Goal: Information Seeking & Learning: Check status

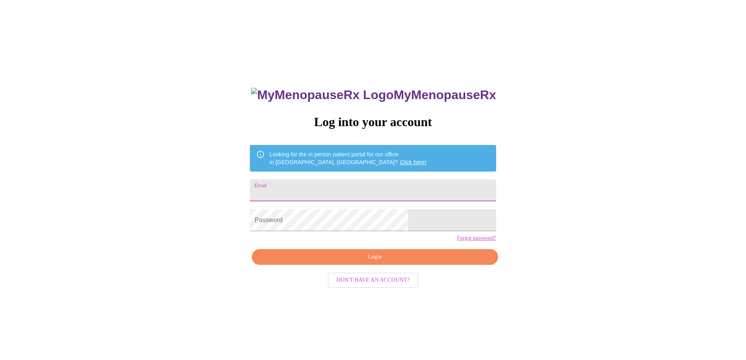
click at [330, 184] on input "Email" at bounding box center [373, 190] width 246 height 22
type input "[EMAIL_ADDRESS][DOMAIN_NAME]"
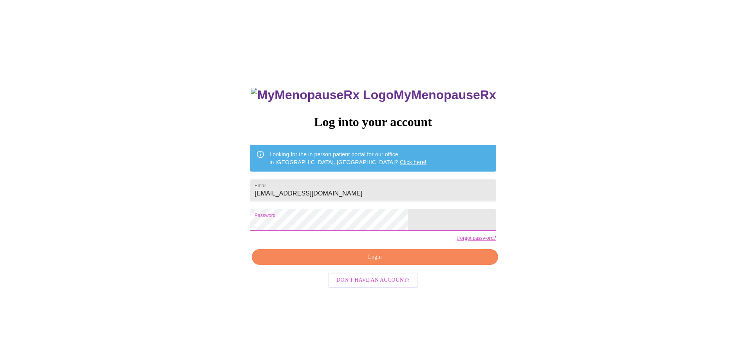
click at [360, 262] on span "Login" at bounding box center [375, 257] width 228 height 10
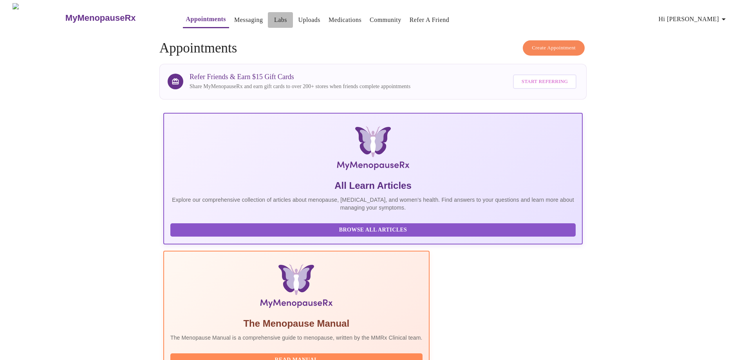
click at [274, 14] on link "Labs" at bounding box center [280, 19] width 13 height 11
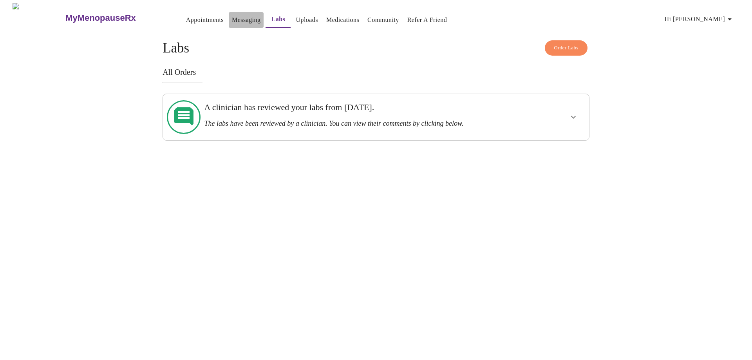
click at [232, 14] on link "Messaging" at bounding box center [246, 19] width 29 height 11
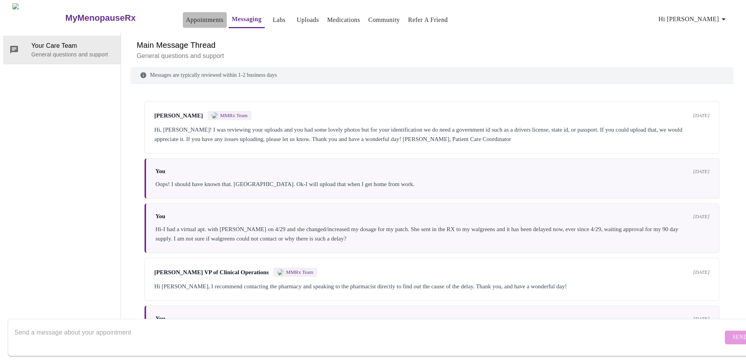
click at [190, 14] on link "Appointments" at bounding box center [205, 19] width 38 height 11
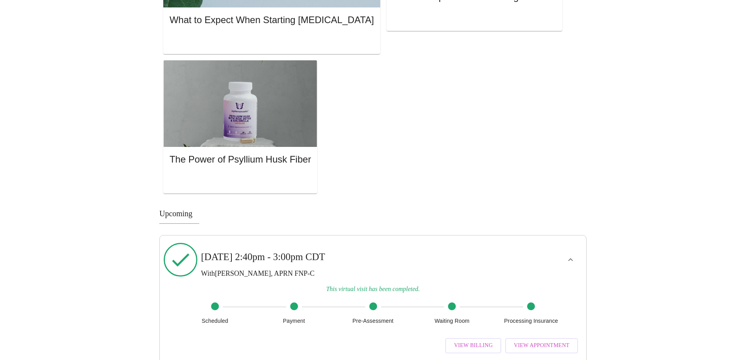
scroll to position [663, 0]
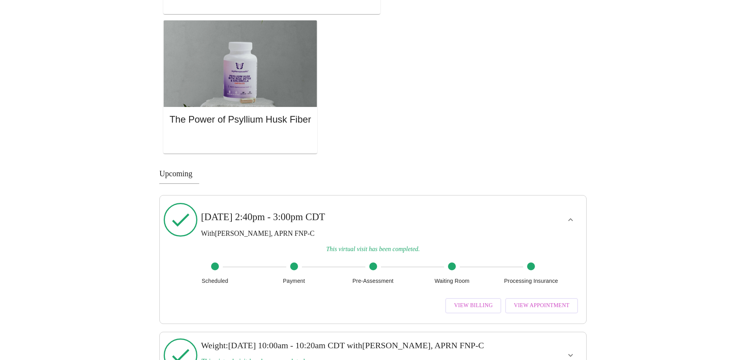
scroll to position [733, 0]
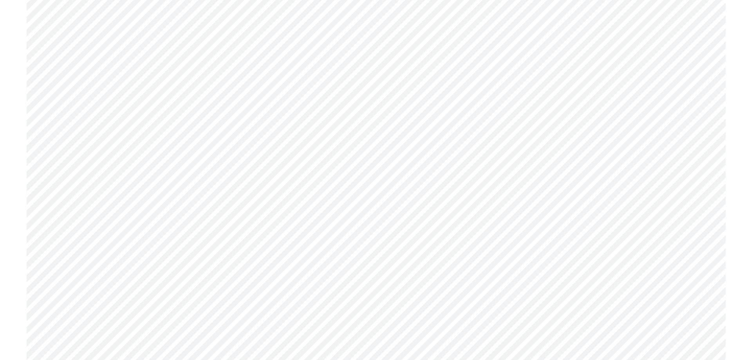
scroll to position [587, 0]
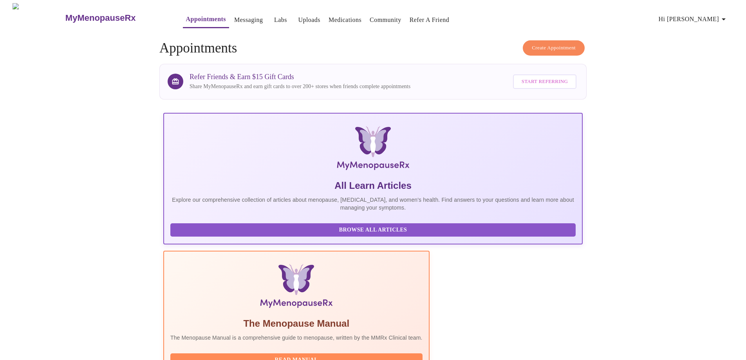
click at [274, 15] on link "Labs" at bounding box center [280, 19] width 13 height 11
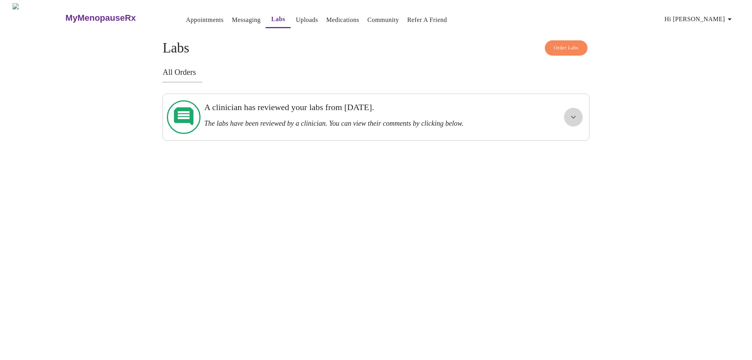
click at [575, 114] on icon "show more" at bounding box center [573, 116] width 9 height 9
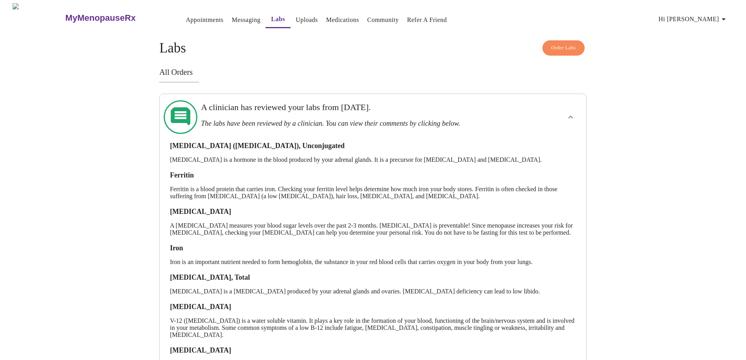
click at [187, 16] on link "Appointments" at bounding box center [205, 19] width 38 height 11
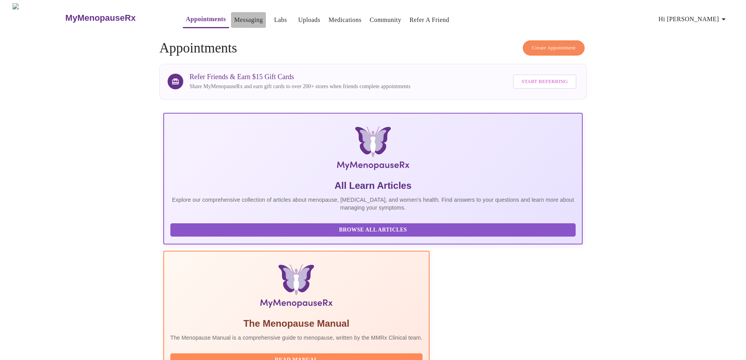
click at [234, 20] on link "Messaging" at bounding box center [248, 19] width 29 height 11
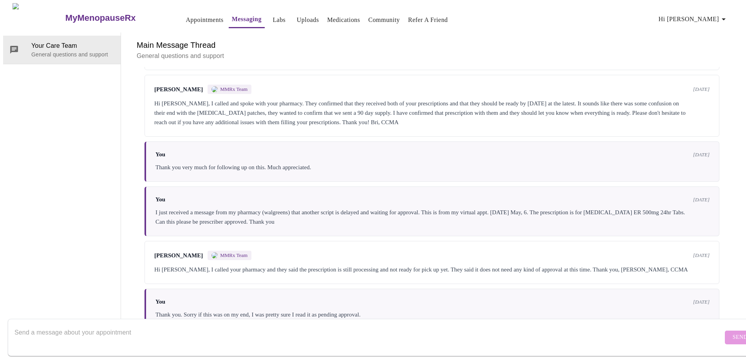
click at [338, 16] on link "Medications" at bounding box center [343, 19] width 33 height 11
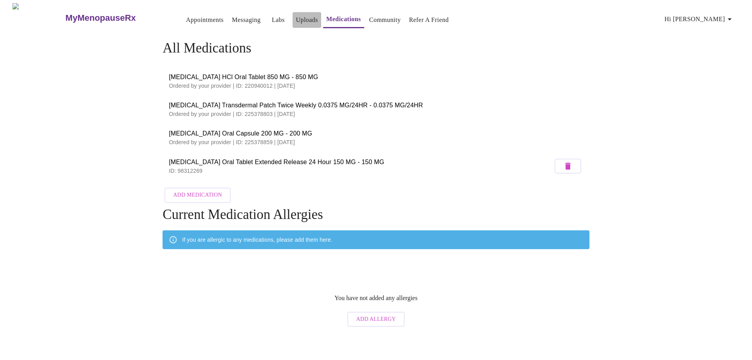
click at [296, 18] on link "Uploads" at bounding box center [307, 19] width 22 height 11
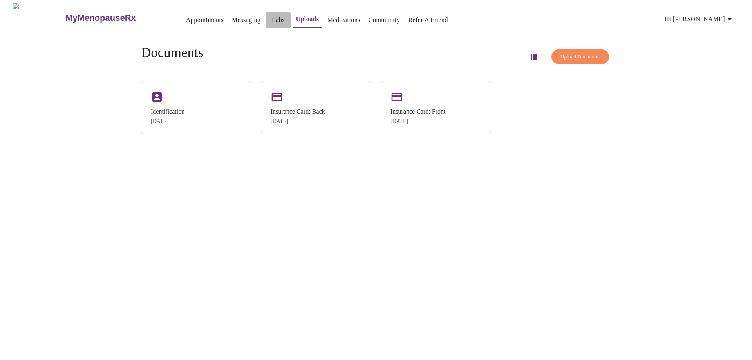
click at [272, 15] on link "Labs" at bounding box center [278, 19] width 13 height 11
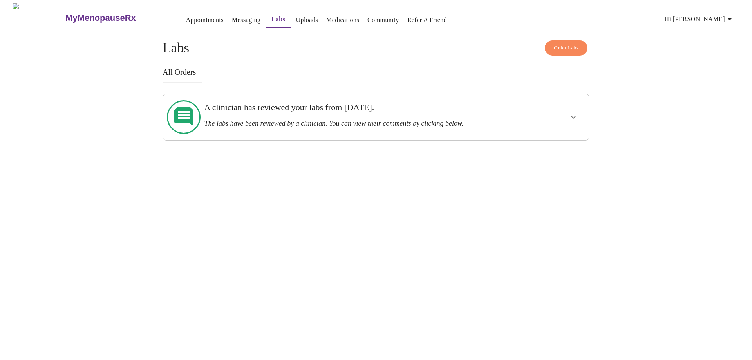
click at [171, 73] on h3 "All Orders" at bounding box center [376, 72] width 427 height 9
click at [456, 119] on h3 "The labs have been reviewed by a clinician. You can view their comments by clic…" at bounding box center [355, 123] width 302 height 8
click at [574, 116] on icon "show more" at bounding box center [573, 117] width 5 height 3
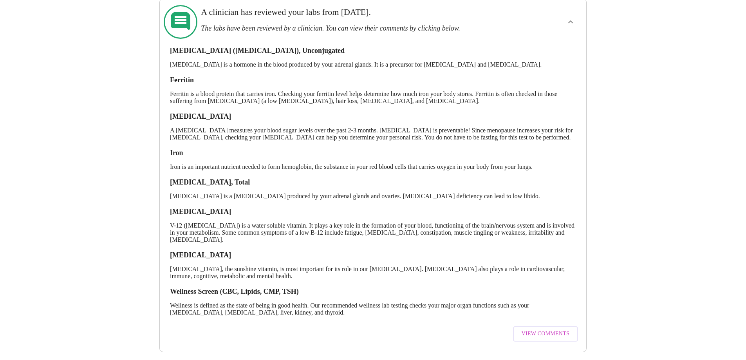
scroll to position [104, 0]
click at [528, 329] on span "View Comments" at bounding box center [546, 334] width 48 height 10
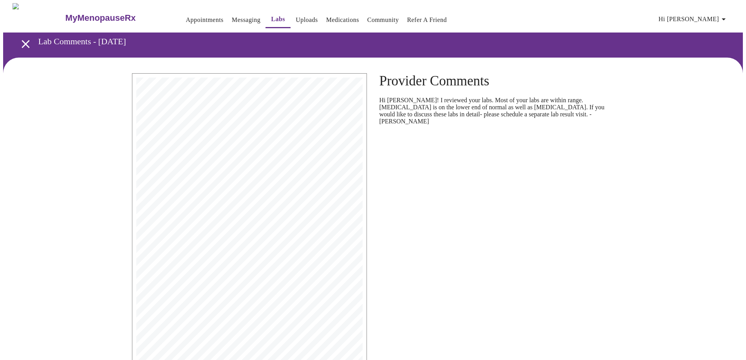
drag, startPoint x: 314, startPoint y: 215, endPoint x: 425, endPoint y: 226, distance: 111.0
click at [425, 226] on div "Provider Comments Hi [PERSON_NAME]! I reviewed your labs. Most of your labs are…" at bounding box center [497, 247] width 248 height 360
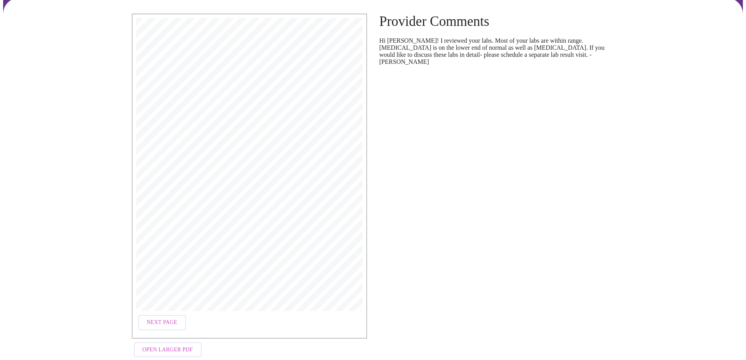
scroll to position [73, 0]
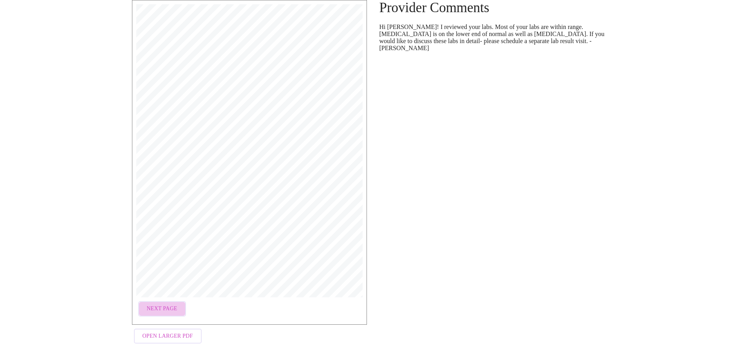
click at [171, 305] on span "Next Page" at bounding box center [162, 309] width 31 height 10
click at [181, 333] on span "Open Larger PDF" at bounding box center [168, 336] width 51 height 10
